Goal: Transaction & Acquisition: Purchase product/service

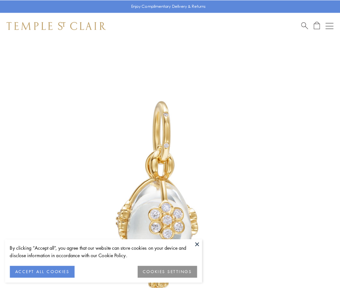
scroll to position [17, 0]
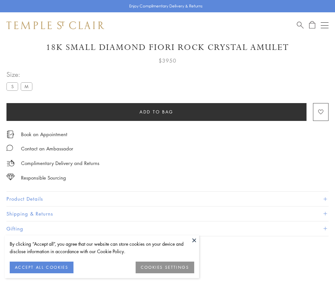
click at [156, 111] on span "Add to bag" at bounding box center [157, 111] width 34 height 7
